Goal: Check status

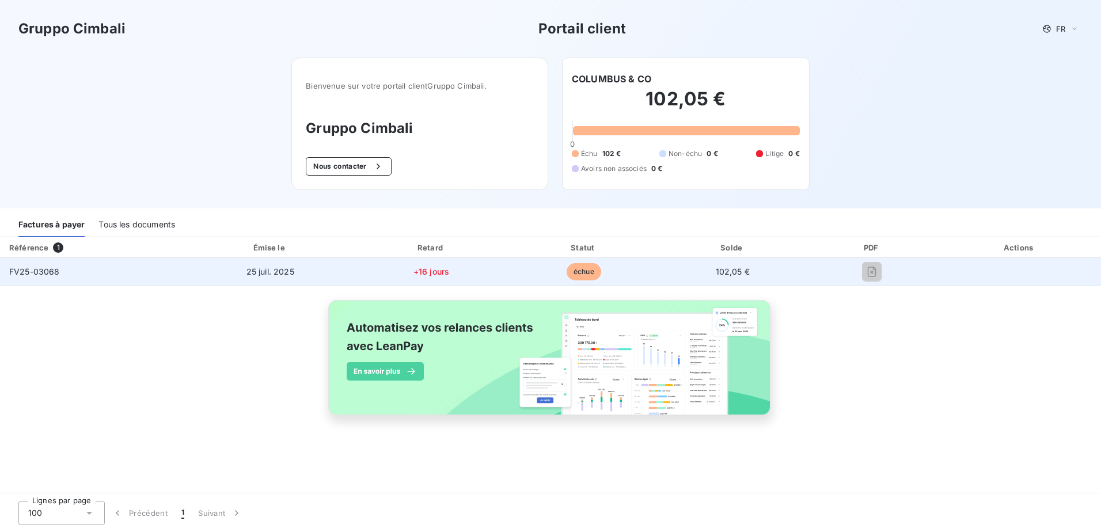
click at [28, 273] on span "FV25-03068" at bounding box center [34, 272] width 51 height 10
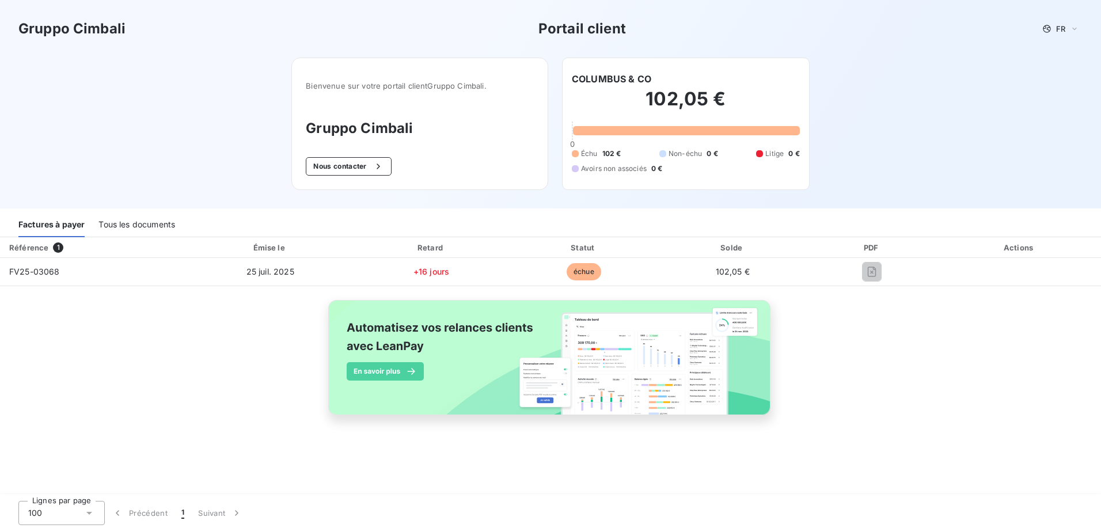
click at [853, 352] on div "Référence 1 Émise le Retard Statut Solde PDF Actions FV25-03068 25 juil. 2025 +…" at bounding box center [550, 339] width 1101 height 204
click at [149, 224] on div "Tous les documents" at bounding box center [136, 225] width 77 height 24
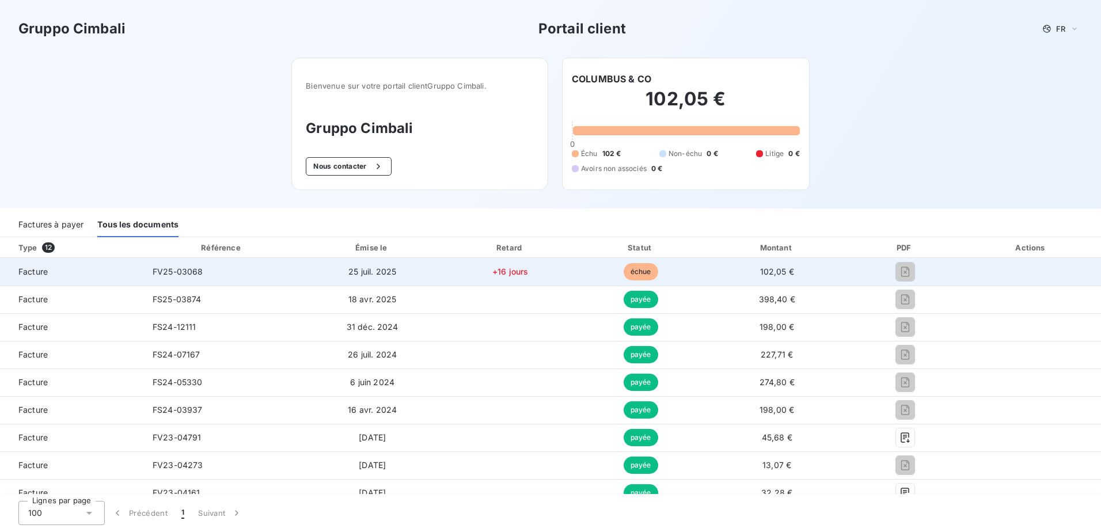
click at [371, 272] on span "25 juil. 2025" at bounding box center [372, 272] width 48 height 10
click at [17, 272] on span "Facture" at bounding box center [71, 272] width 125 height 12
drag, startPoint x: 17, startPoint y: 272, endPoint x: 24, endPoint y: 272, distance: 6.9
click at [24, 272] on span "Facture" at bounding box center [71, 272] width 125 height 12
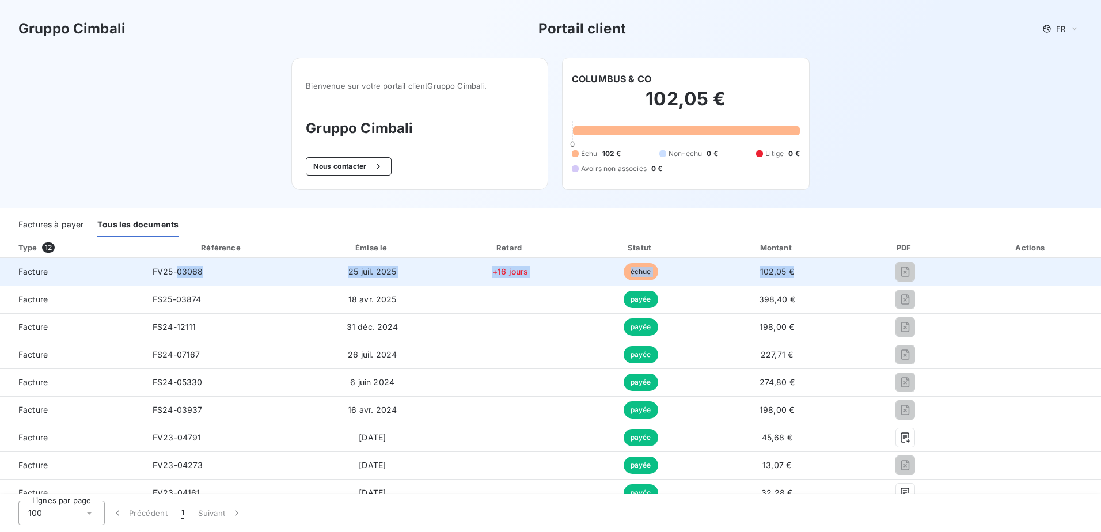
drag, startPoint x: 793, startPoint y: 268, endPoint x: 178, endPoint y: 271, distance: 614.9
click at [178, 271] on tr "Facture FV25-03068 25 juil. 2025 +16 jours échue 102,05 €" at bounding box center [550, 272] width 1101 height 28
drag, startPoint x: 178, startPoint y: 271, endPoint x: 326, endPoint y: 271, distance: 148.0
click at [302, 279] on td "25 juil. 2025" at bounding box center [372, 272] width 143 height 28
click at [432, 273] on td "25 juil. 2025" at bounding box center [372, 272] width 143 height 28
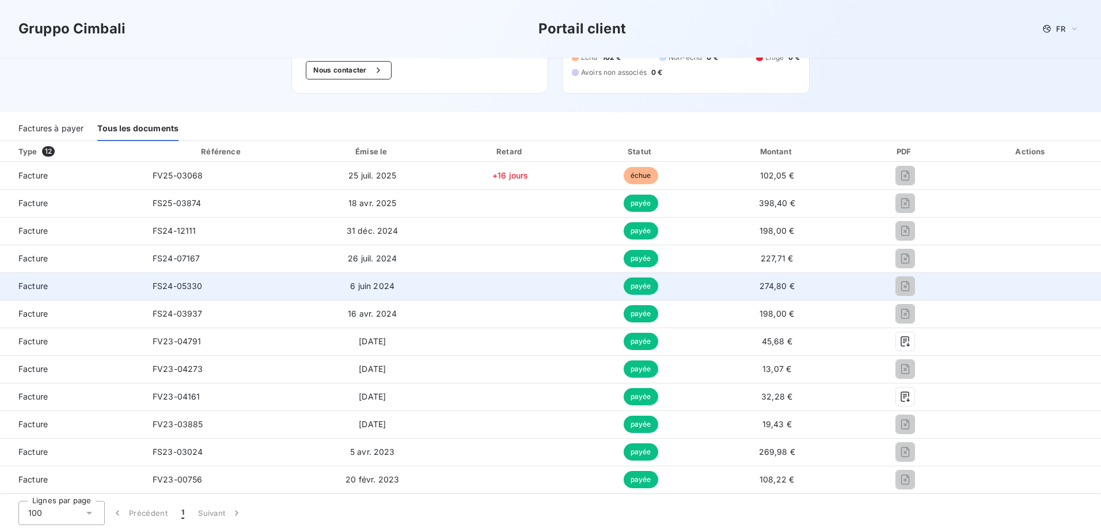
scroll to position [78, 0]
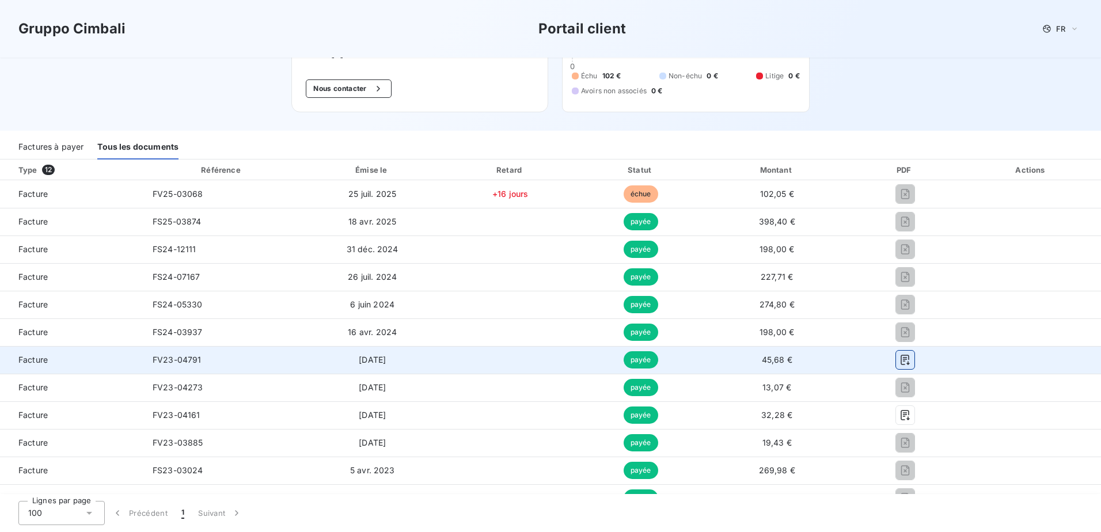
click at [900, 359] on icon "button" at bounding box center [905, 360] width 12 height 12
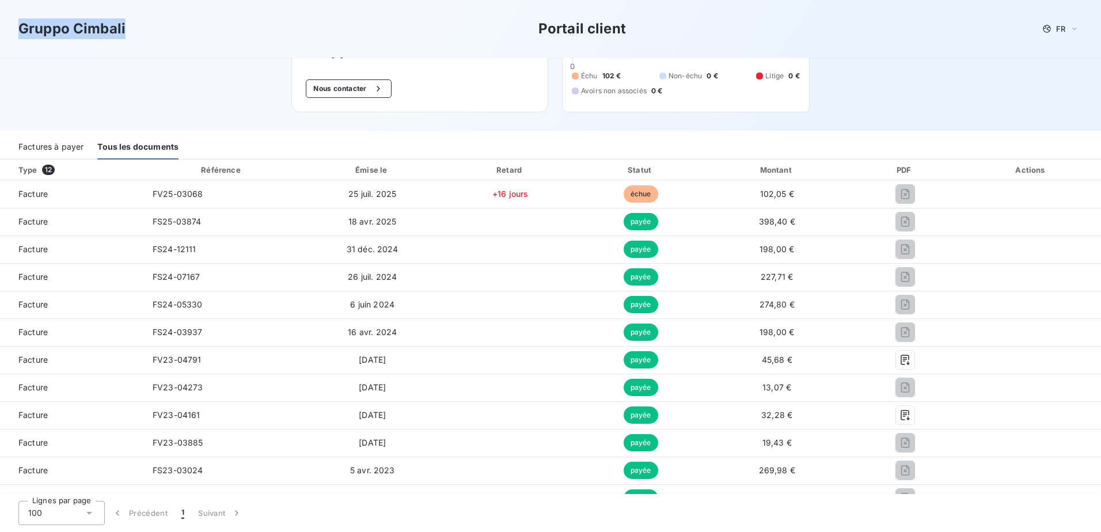
drag, startPoint x: 128, startPoint y: 31, endPoint x: 14, endPoint y: 35, distance: 114.1
click at [14, 35] on div "Gruppo Cimbali Portail client FR" at bounding box center [550, 29] width 1101 height 58
drag, startPoint x: 14, startPoint y: 35, endPoint x: 18, endPoint y: 27, distance: 8.8
click at [18, 27] on h3 "Gruppo Cimbali" at bounding box center [71, 28] width 107 height 21
drag, startPoint x: 18, startPoint y: 27, endPoint x: 123, endPoint y: 27, distance: 104.8
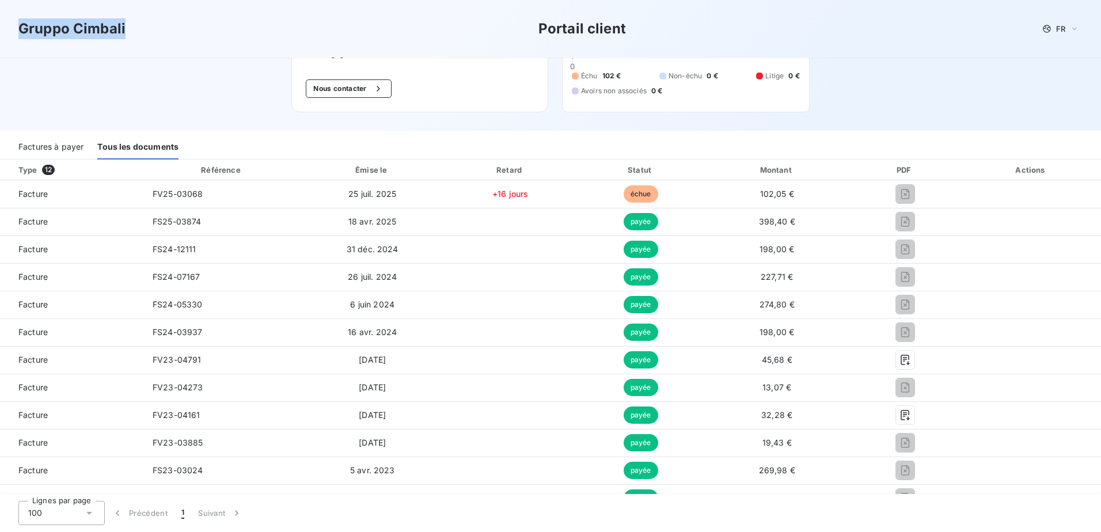
click at [123, 27] on h3 "Gruppo Cimbali" at bounding box center [71, 28] width 107 height 21
click at [126, 27] on div "Gruppo Cimbali Portail client FR" at bounding box center [550, 28] width 1064 height 21
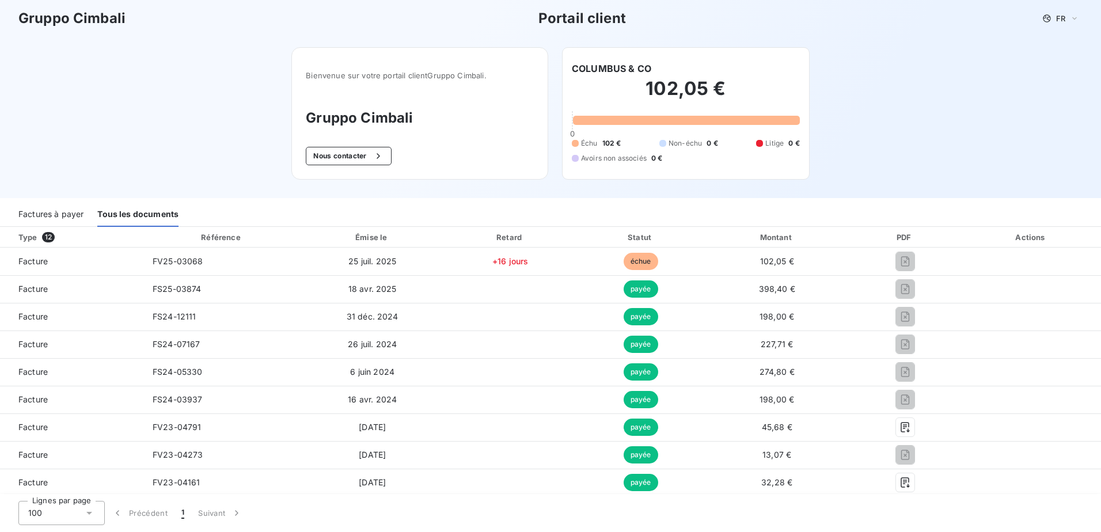
scroll to position [0, 0]
